Goal: Task Accomplishment & Management: Use online tool/utility

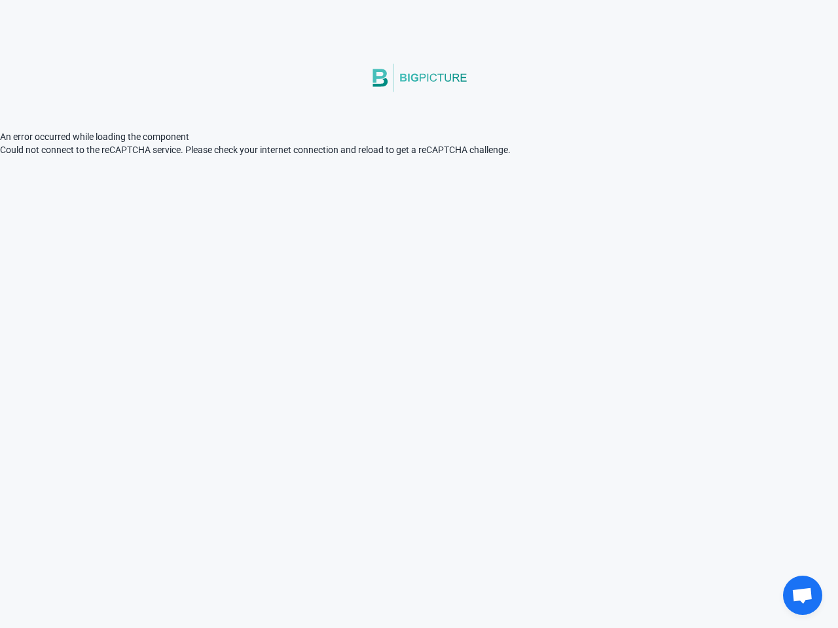
click at [561, 156] on html "An error occurred while loading the component © 2021 Big Picture Technologies I…" at bounding box center [419, 78] width 838 height 156
click at [285, 156] on html "An error occurred while loading the component © 2021 Big Picture Technologies I…" at bounding box center [419, 78] width 838 height 156
click at [302, 156] on html "An error occurred while loading the component © 2021 Big Picture Technologies I…" at bounding box center [419, 78] width 838 height 156
click at [297, 156] on html "An error occurred while loading the component © 2021 Big Picture Technologies I…" at bounding box center [419, 78] width 838 height 156
click at [294, 156] on html "An error occurred while loading the component © 2021 Big Picture Technologies I…" at bounding box center [419, 78] width 838 height 156
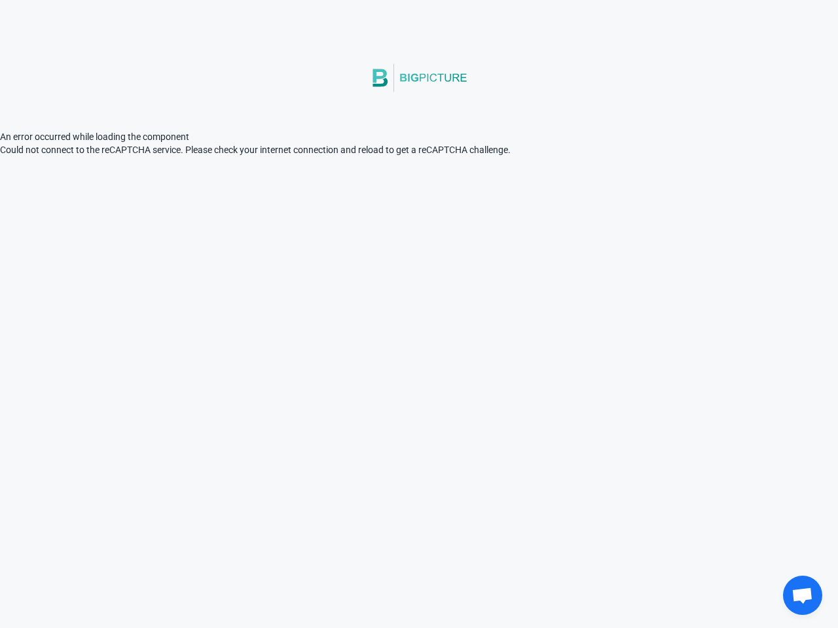
click at [455, 156] on html "An error occurred while loading the component © 2021 Big Picture Technologies I…" at bounding box center [419, 78] width 838 height 156
click at [533, 156] on html "An error occurred while loading the component © 2021 Big Picture Technologies I…" at bounding box center [419, 78] width 838 height 156
click at [419, 156] on html "An error occurred while loading the component © 2021 Big Picture Technologies I…" at bounding box center [419, 78] width 838 height 156
click at [0, 156] on html "An error occurred while loading the component © 2021 Big Picture Technologies I…" at bounding box center [419, 78] width 838 height 156
click at [802, 595] on span "Open chat" at bounding box center [802, 597] width 22 height 18
